Goal: Transaction & Acquisition: Subscribe to service/newsletter

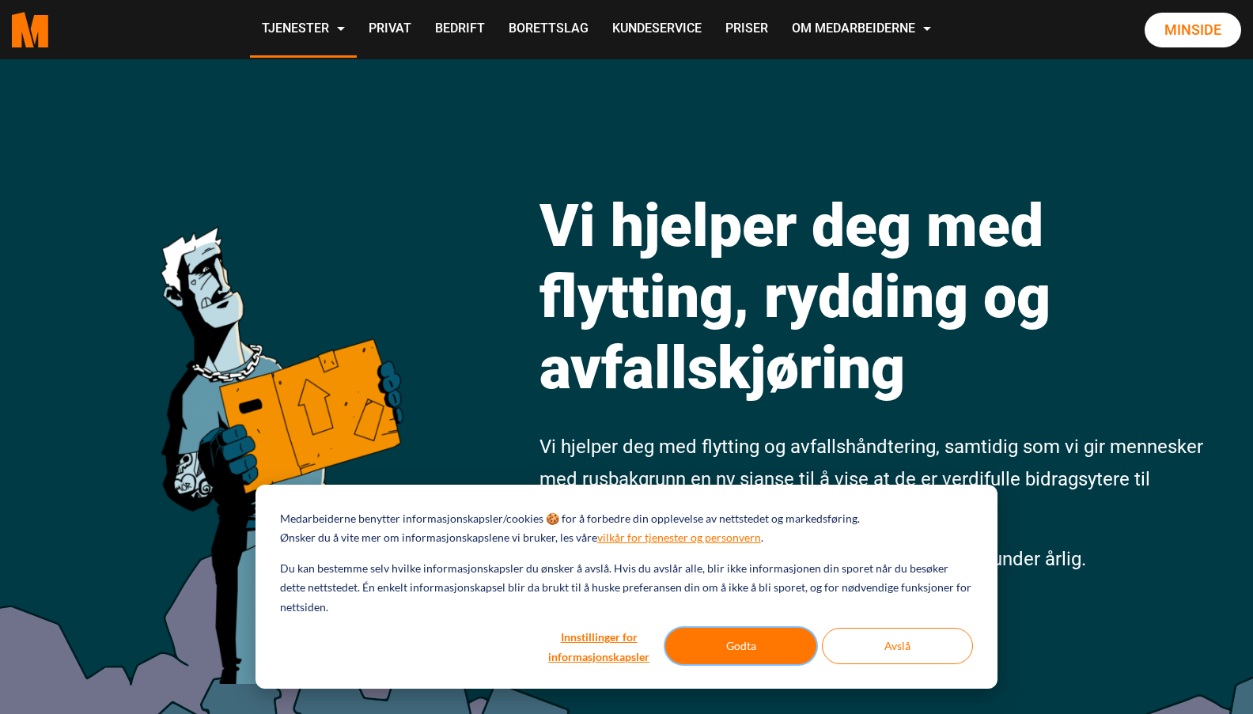
click at [769, 654] on button "Godta" at bounding box center [740, 646] width 151 height 36
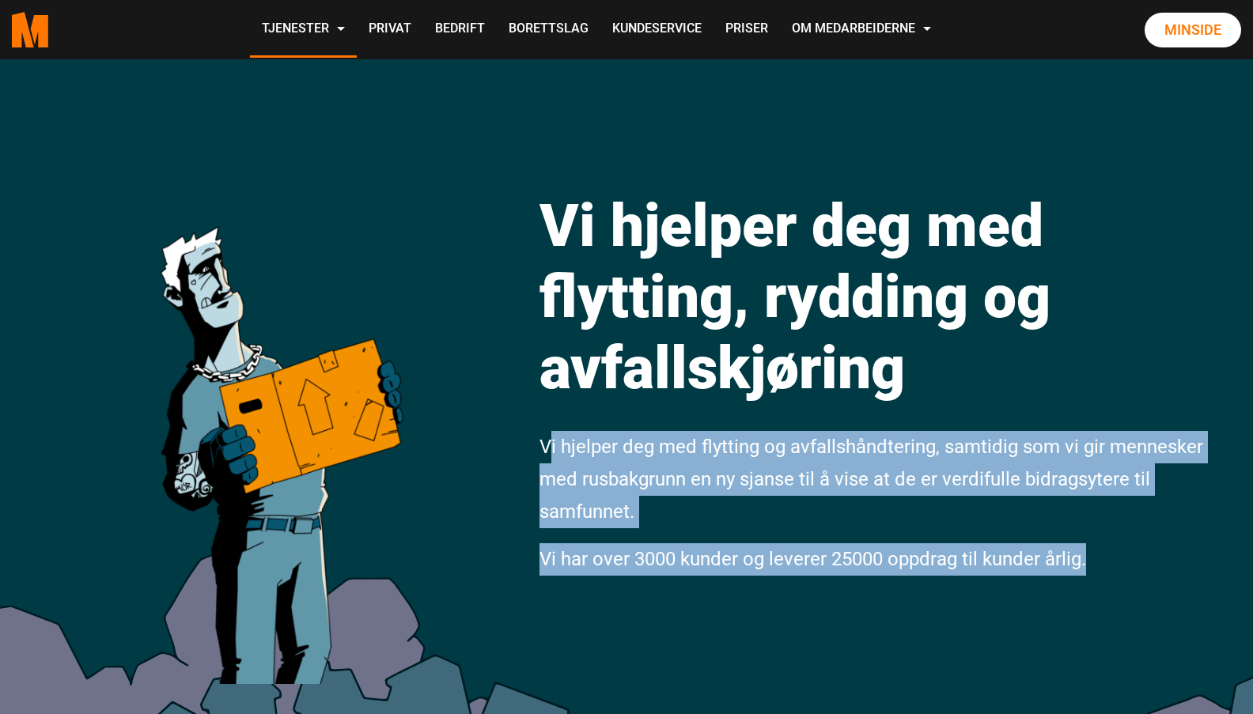
drag, startPoint x: 548, startPoint y: 452, endPoint x: 1101, endPoint y: 555, distance: 562.6
click at [1097, 555] on div "Vi hjelper deg med flytting, rydding og avfallskjøring Vi hjelper deg med flytt…" at bounding box center [874, 373] width 692 height 438
click at [1101, 555] on p "Vi har over 3000 kunder og leverer 25000 oppdrag til kunder årlig." at bounding box center [874, 560] width 669 height 32
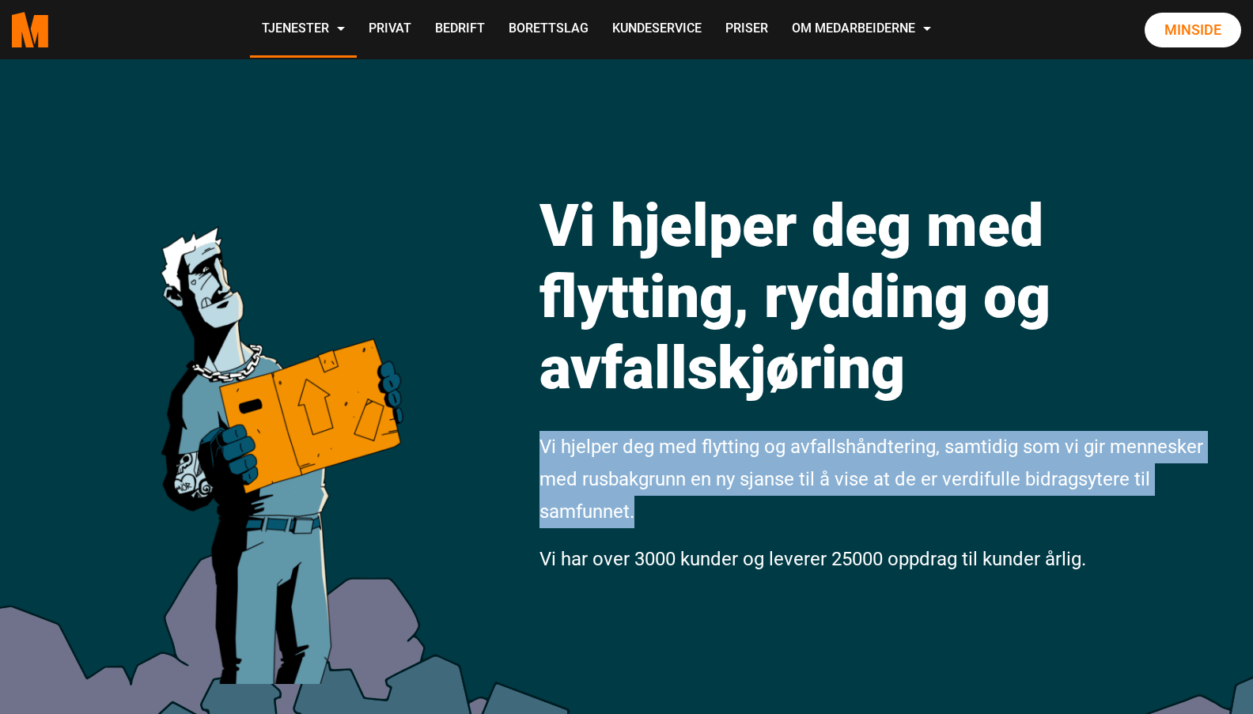
drag, startPoint x: 541, startPoint y: 453, endPoint x: 671, endPoint y: 517, distance: 144.7
click at [671, 517] on p "Vi hjelper deg med flytting og avfallshåndtering, samtidig som vi gir mennesker…" at bounding box center [874, 479] width 669 height 97
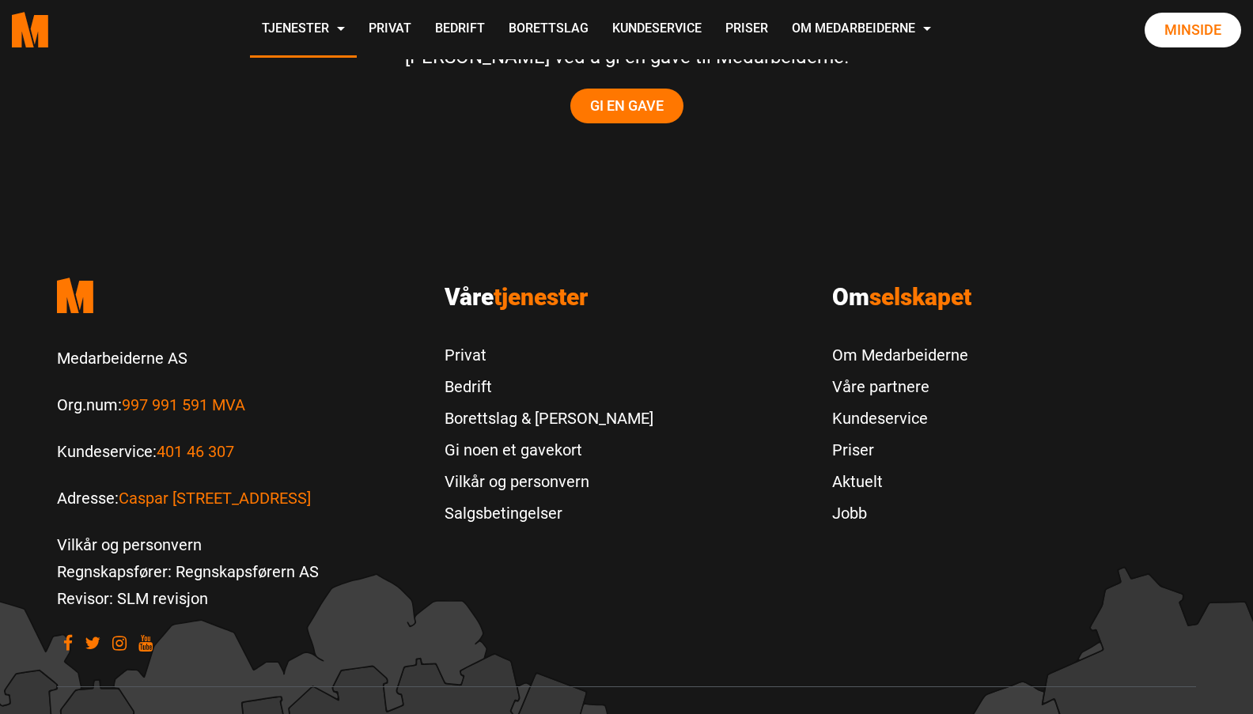
scroll to position [3315, 0]
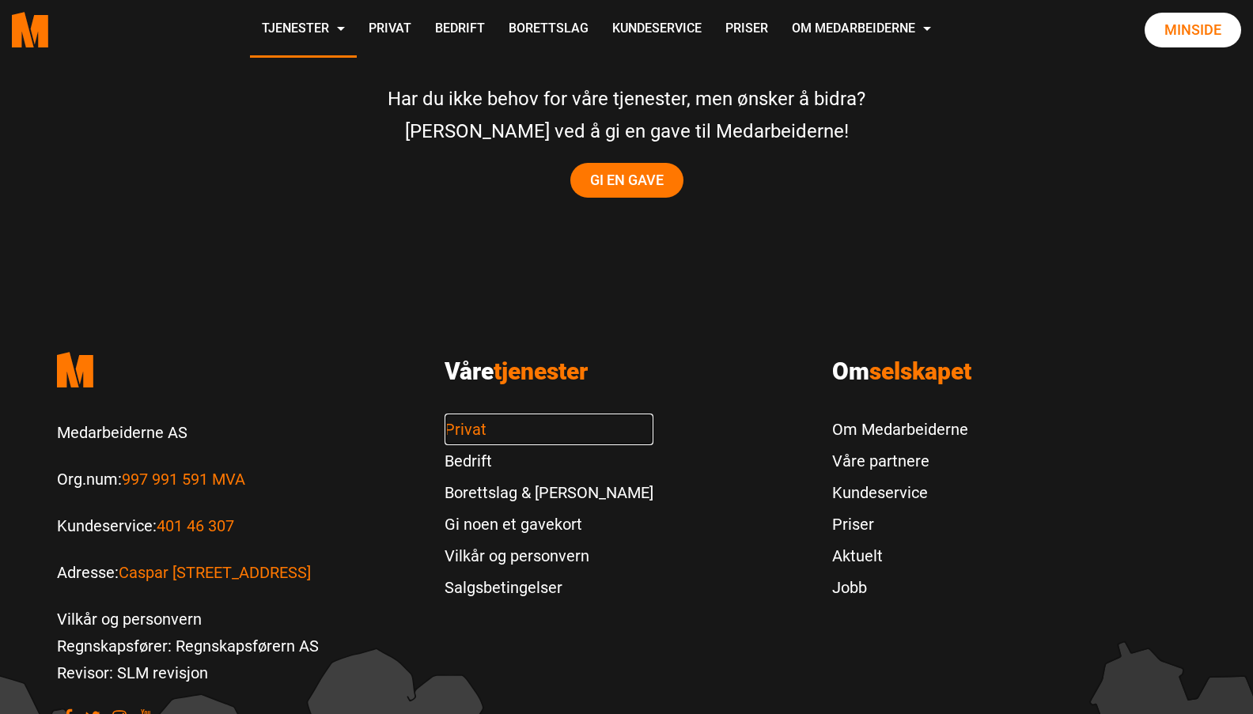
click at [475, 414] on link "Privat" at bounding box center [549, 430] width 209 height 32
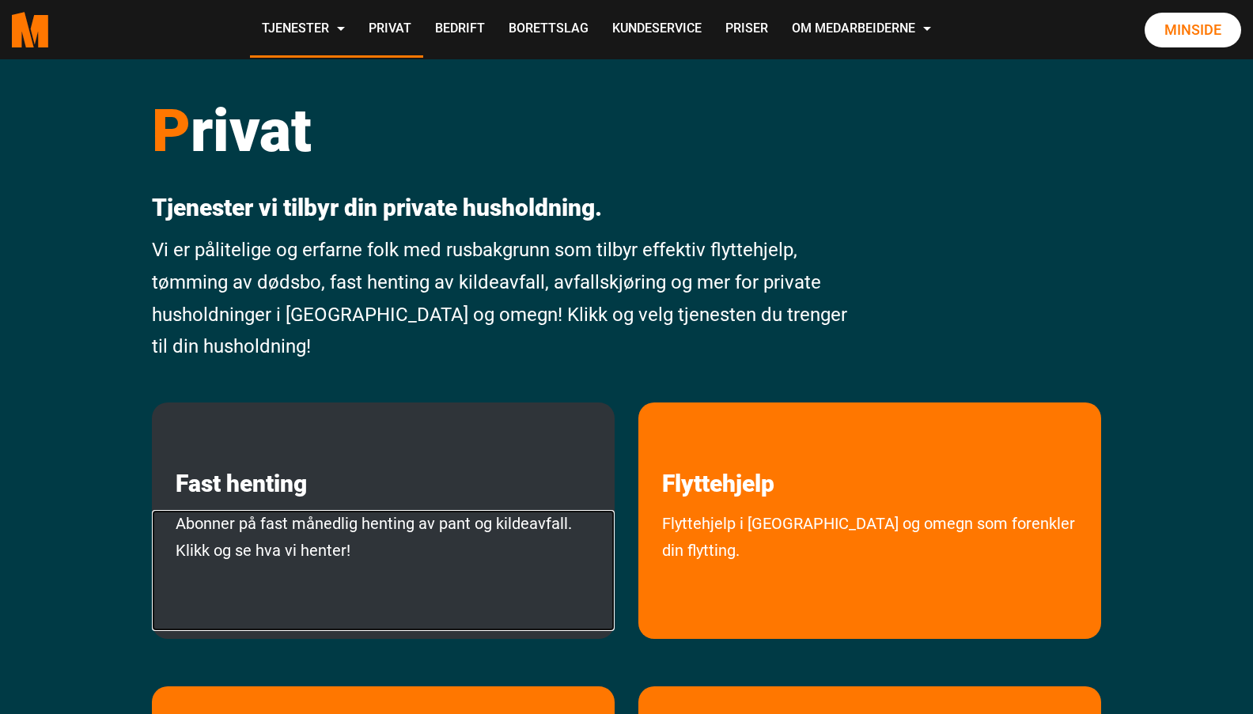
click at [426, 545] on link "Abonner på fast månedlig henting av pant og kildeavfall. Klikk og se hva vi hen…" at bounding box center [383, 570] width 463 height 121
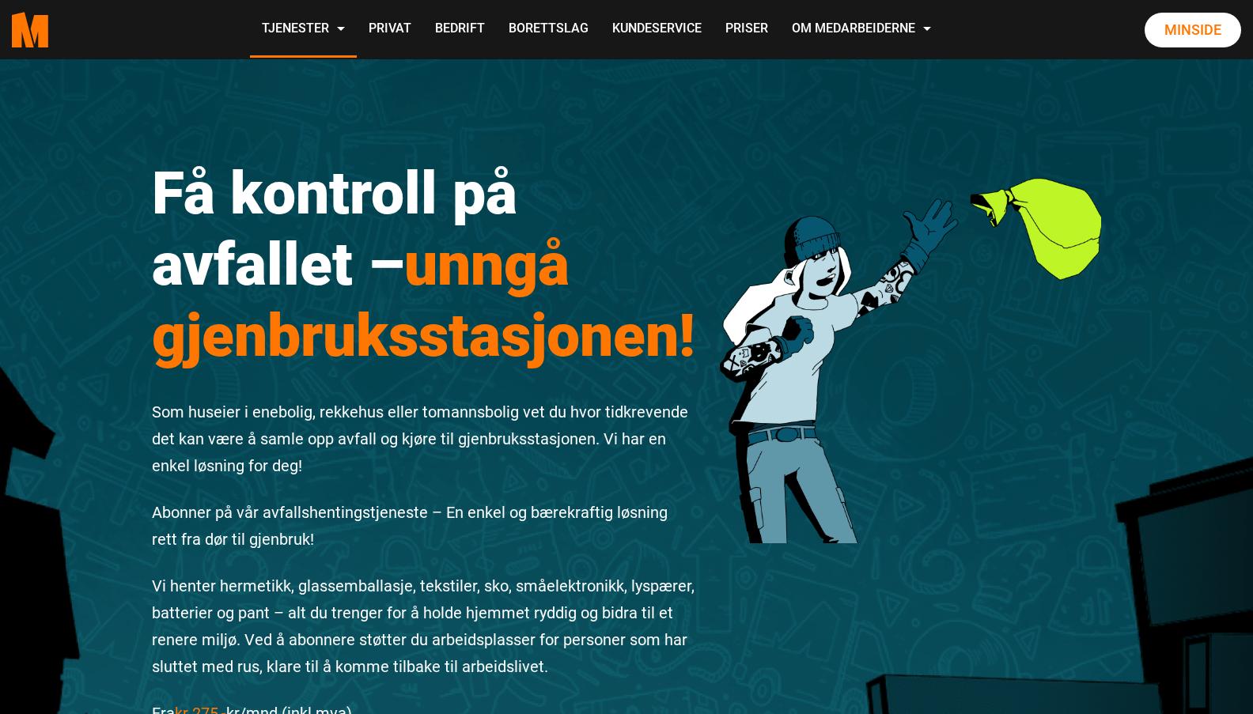
scroll to position [316, 0]
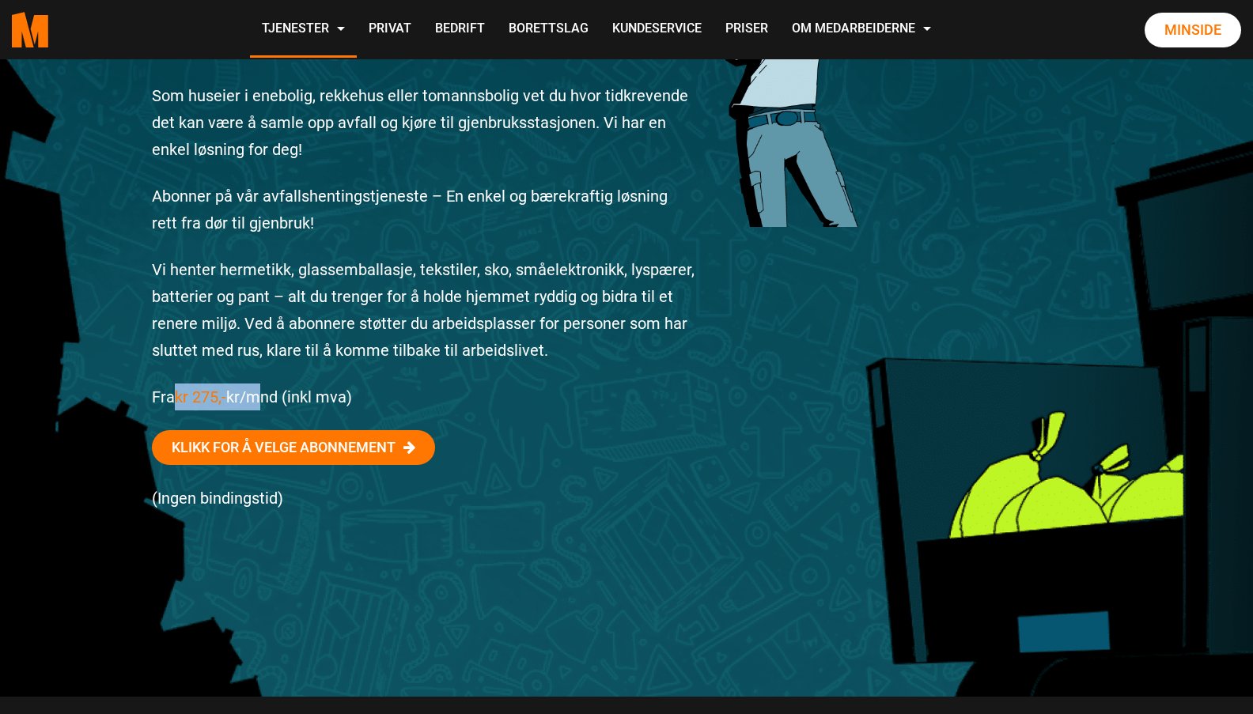
drag, startPoint x: 177, startPoint y: 395, endPoint x: 362, endPoint y: 380, distance: 185.0
click at [280, 388] on p "Fra kr 275,- kr/mnd (inkl mva)" at bounding box center [424, 397] width 544 height 27
click at [533, 360] on p "Vi henter hermetikk, glassemballasje, tekstiler, sko, småelektronikk, lyspærer,…" at bounding box center [424, 310] width 544 height 108
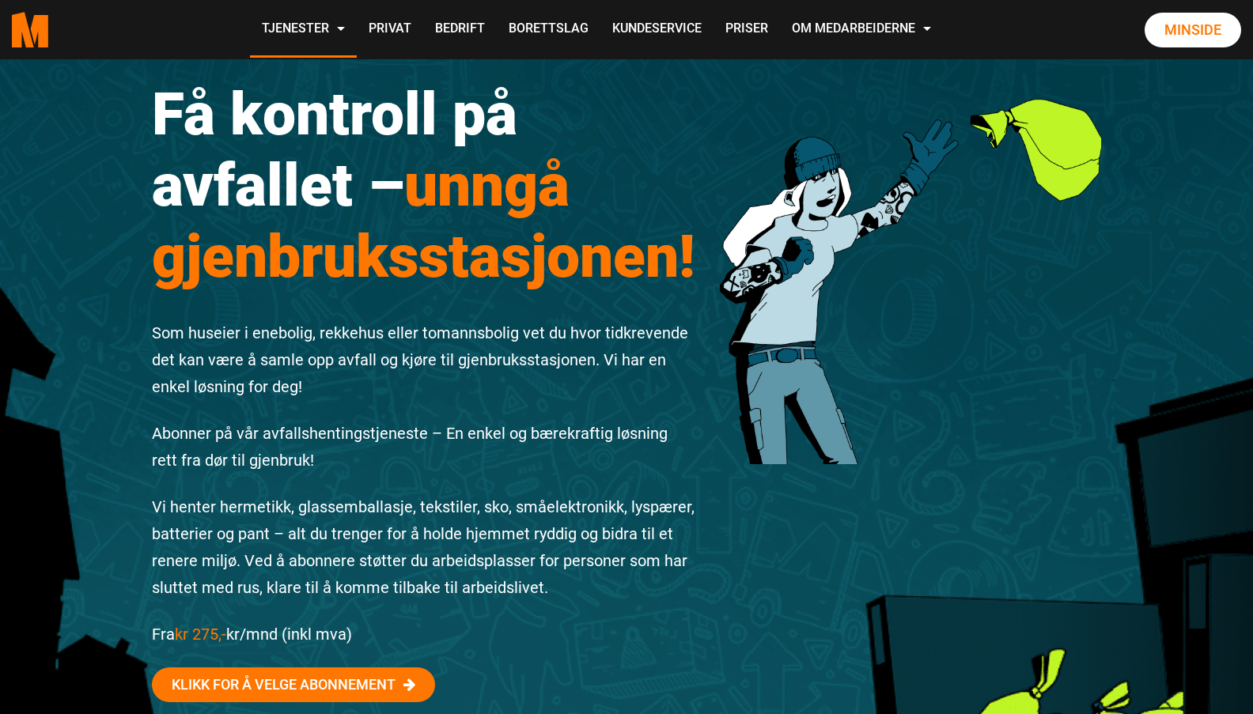
scroll to position [158, 0]
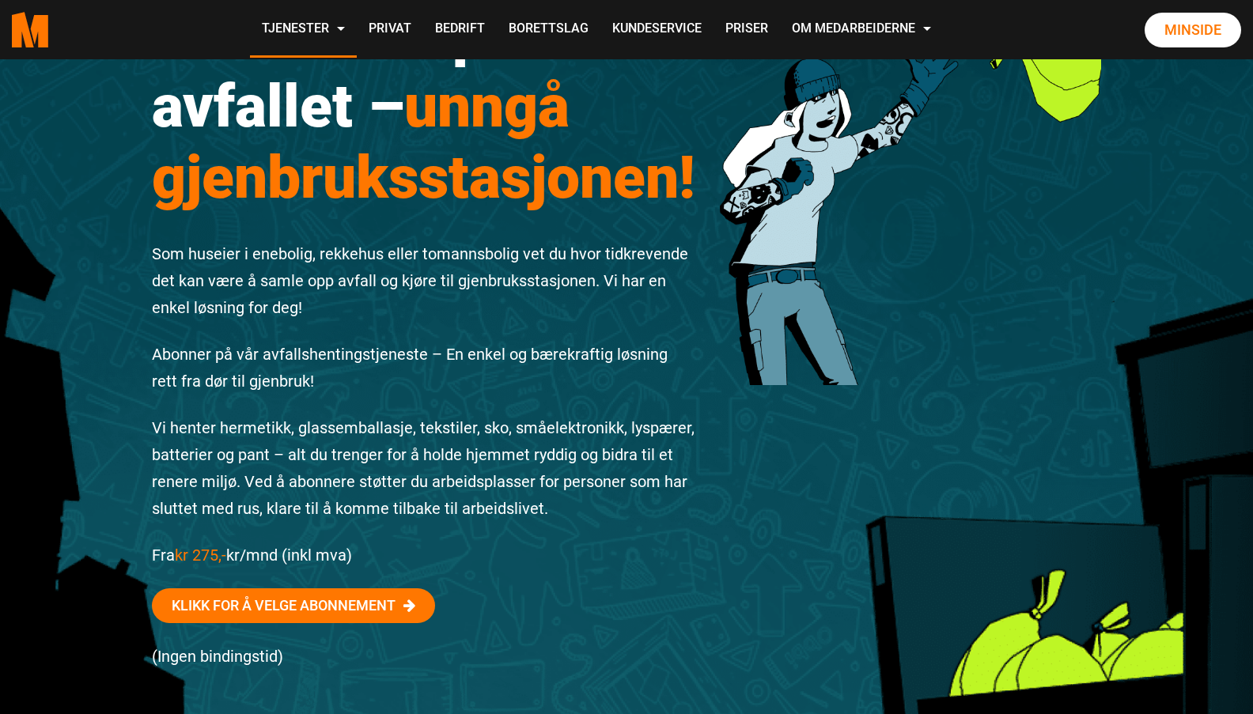
click at [649, 439] on p "Vi henter hermetikk, glassemballasje, tekstiler, sko, småelektronikk, lyspærer,…" at bounding box center [424, 469] width 544 height 108
click at [246, 453] on p "Vi henter hermetikk, glassemballasje, tekstiler, sko, småelektronikk, lyspærer,…" at bounding box center [424, 469] width 544 height 108
